Goal: Find specific page/section: Find specific page/section

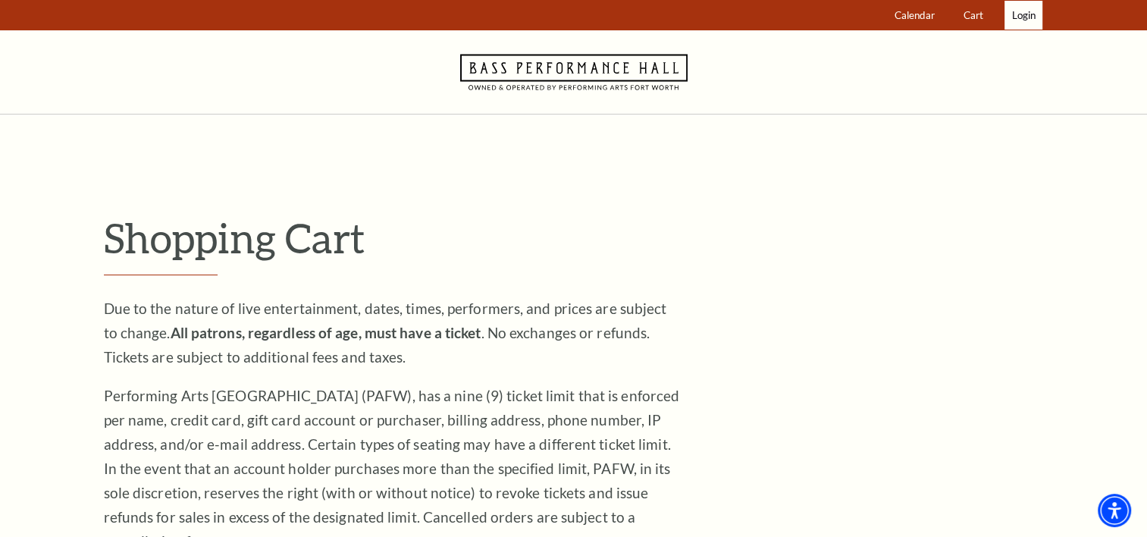
click at [1017, 18] on span "Login" at bounding box center [1024, 15] width 24 height 12
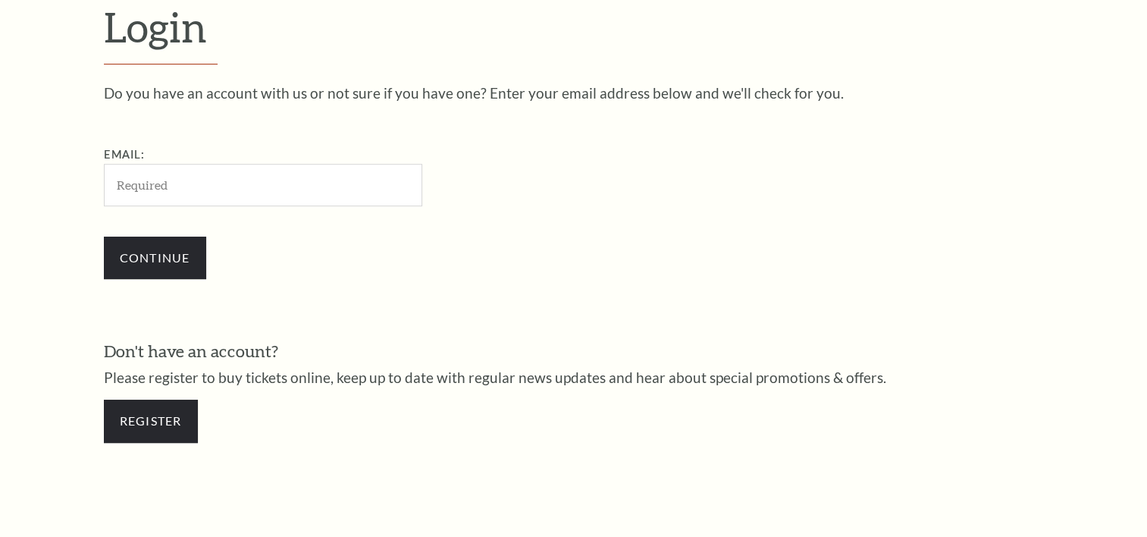
scroll to position [447, 0]
click at [161, 188] on input "Email:" at bounding box center [263, 183] width 318 height 42
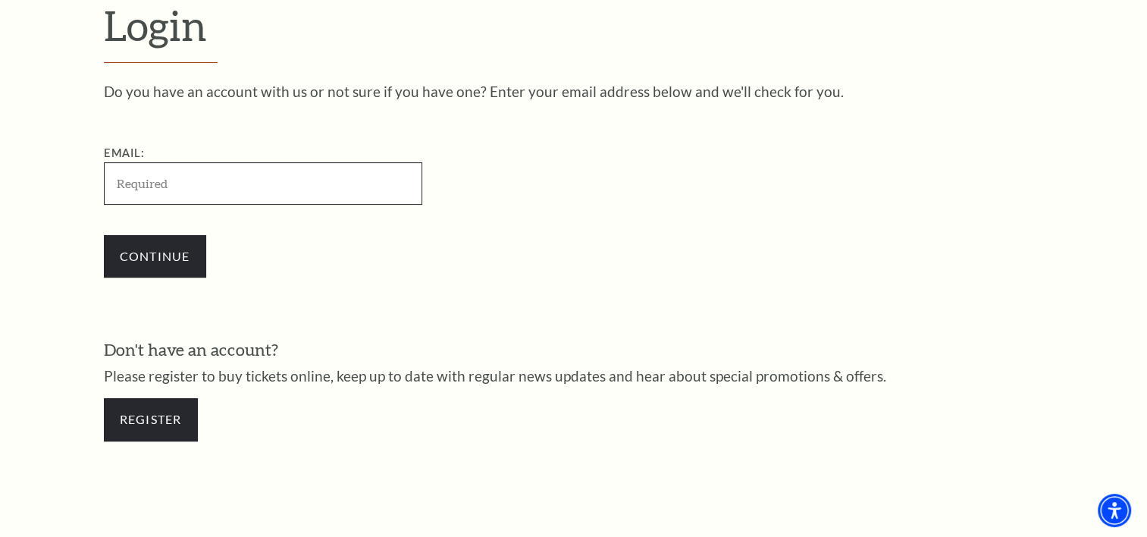
click at [180, 185] on input "Email:" at bounding box center [263, 183] width 318 height 42
type input "[EMAIL_ADDRESS][DOMAIN_NAME]"
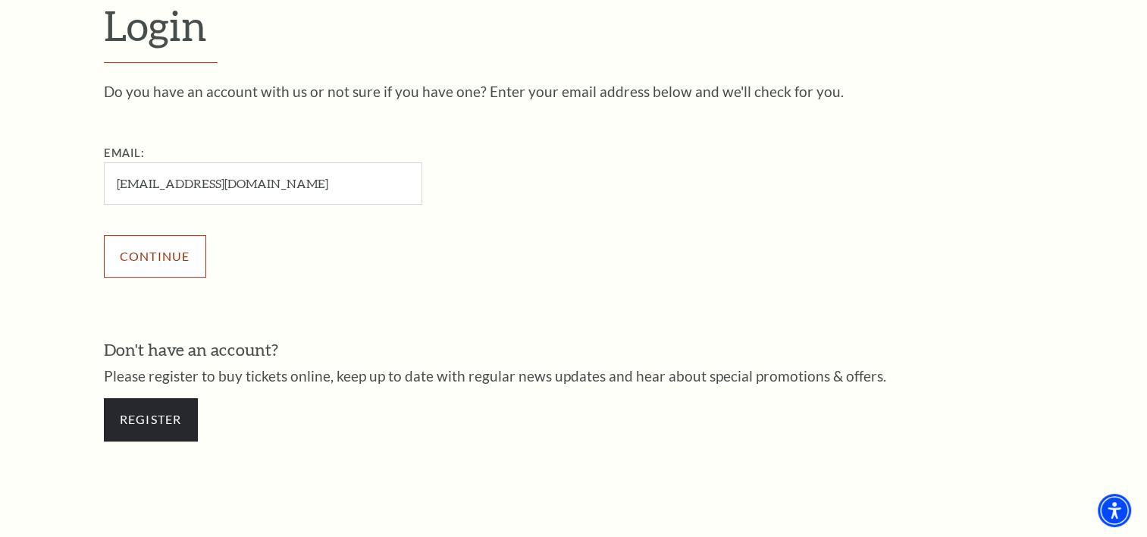
click at [155, 261] on input "Continue" at bounding box center [155, 256] width 102 height 42
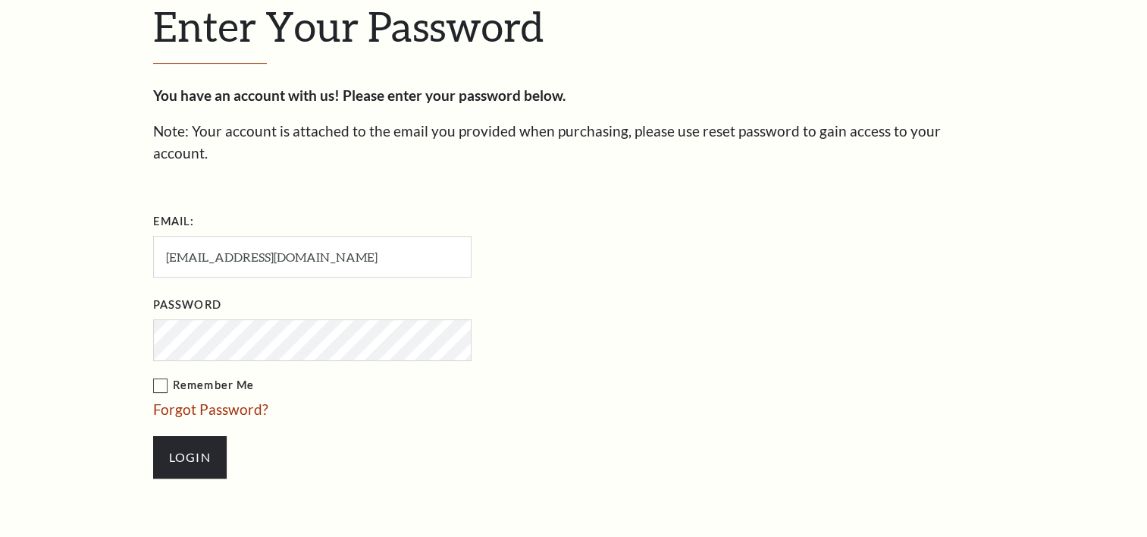
scroll to position [461, 0]
click at [185, 440] on input "Login" at bounding box center [190, 457] width 74 height 42
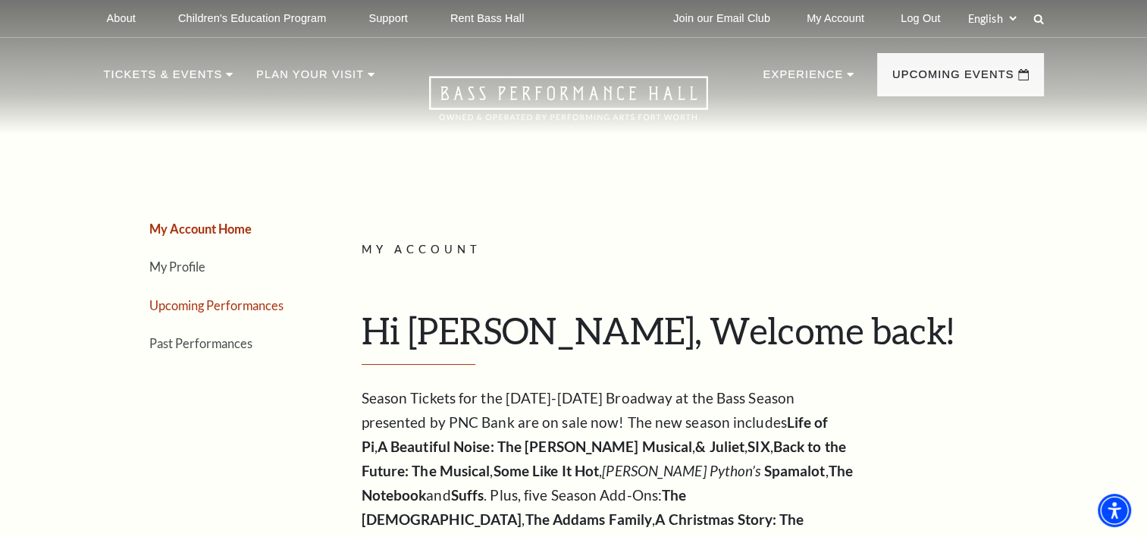
click at [221, 309] on link "Upcoming Performances" at bounding box center [216, 305] width 134 height 14
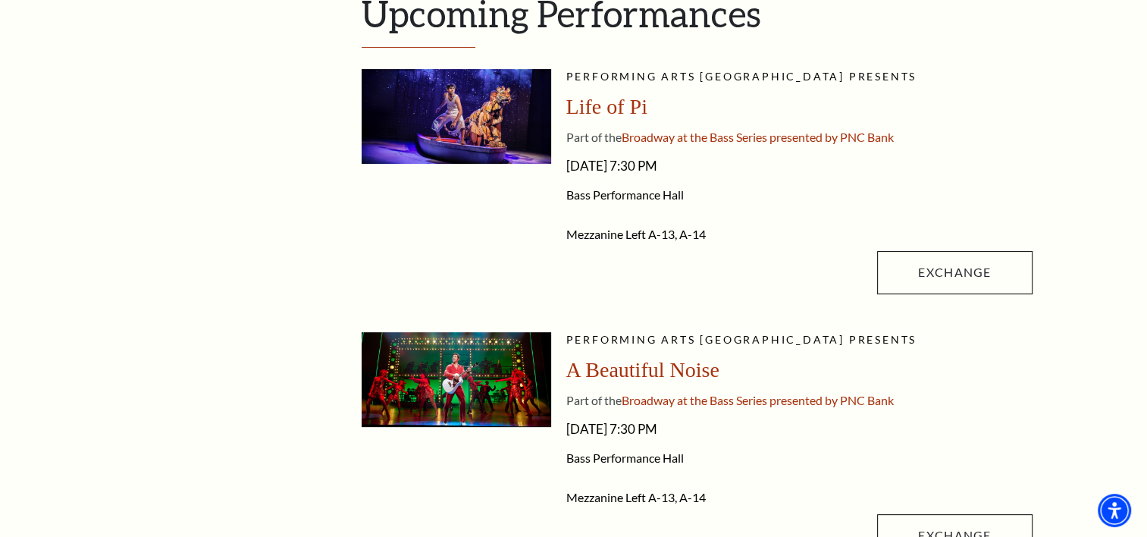
scroll to position [352, 0]
